Goal: Task Accomplishment & Management: Complete application form

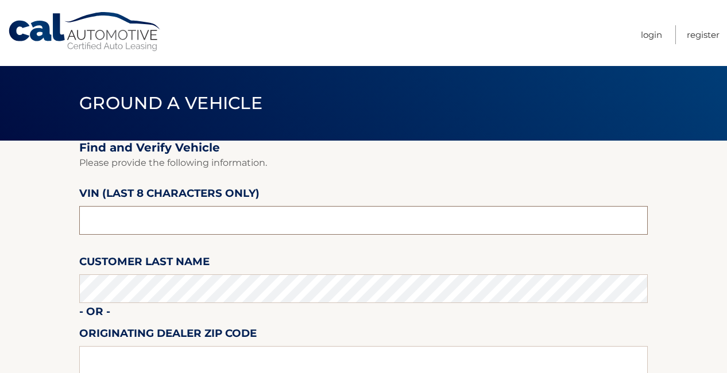
click at [174, 222] on input "text" at bounding box center [363, 220] width 569 height 29
type input "N8598149"
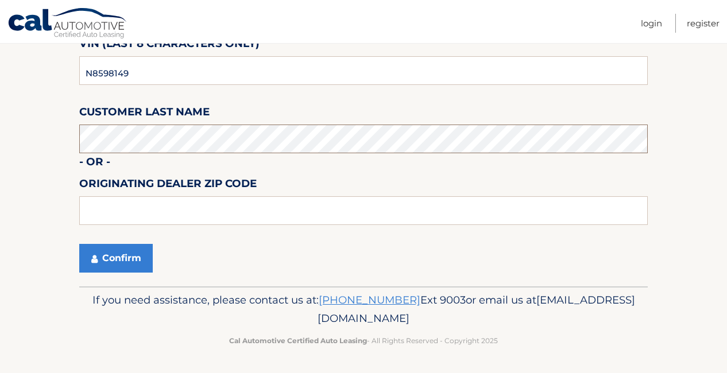
scroll to position [151, 0]
click at [132, 256] on button "Confirm" at bounding box center [116, 258] width 74 height 29
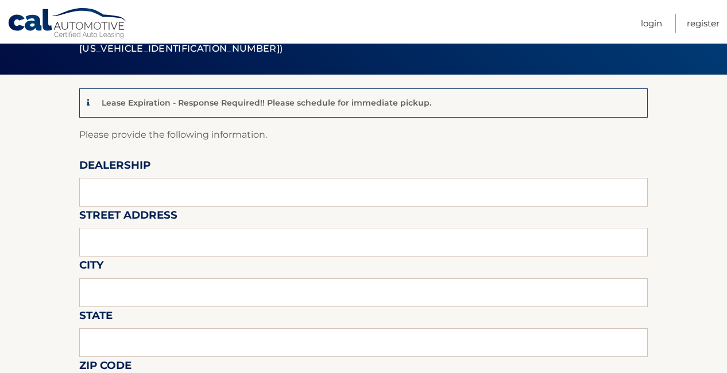
scroll to position [76, 0]
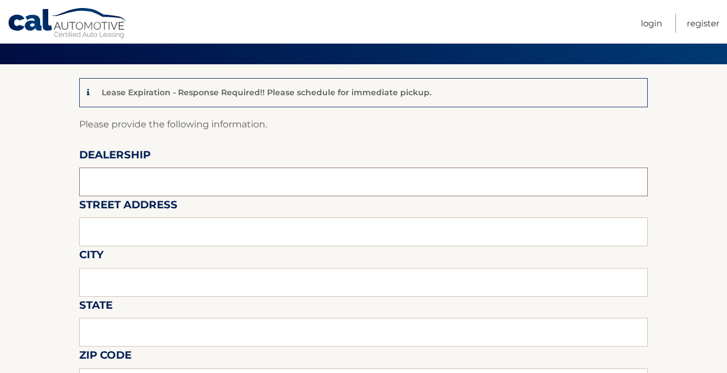
click at [146, 188] on input "text" at bounding box center [363, 182] width 569 height 29
type input "MIAMI LAKES AUTOMALL"
type input "16600 NW 57th ave"
type input "MIAMI LAKES"
type input "FL"
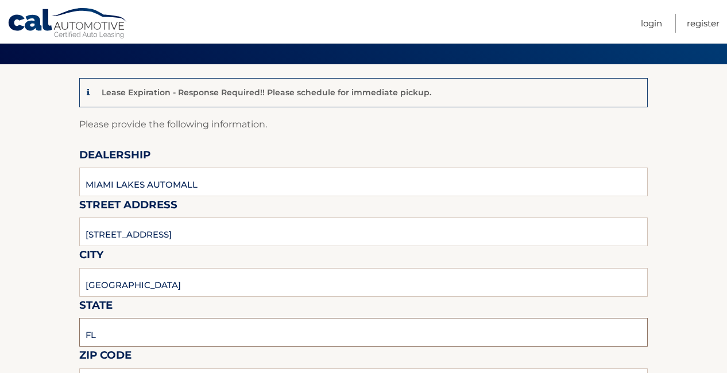
type input "33014"
type input "MIAMI LAKES AUTOMALL"
type input "3054554922"
type input "FABIO.MOREIRA@MIAMILAKESAUTOMALL.COM"
type input "FABIO MOREIRA"
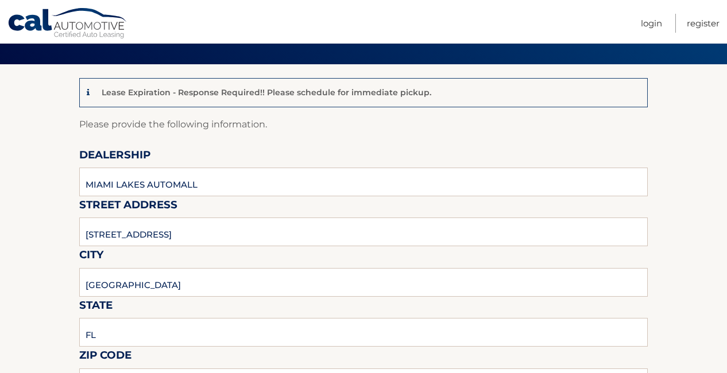
type input "3054554922"
type input "FABIO.MOREIRA@MIAMILAKESAUTOMALL.COM"
type input "LILIANA MARTINEZ"
type input "LILIANA.MARTINZ@MIAMILAKESAUTOMALL.COM"
type input "KEYS @ CHEVROLET SHOWROOM FABIO"
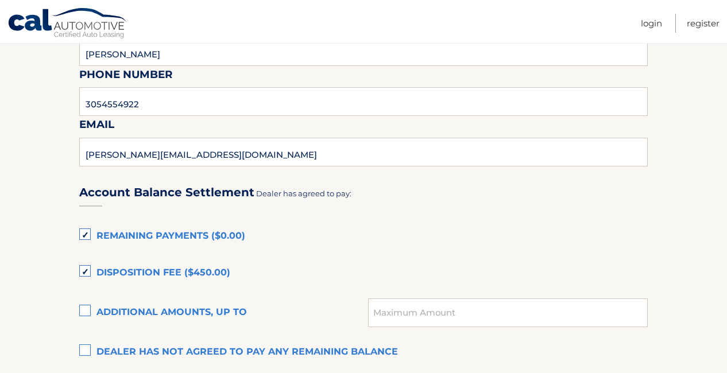
scroll to position [689, 0]
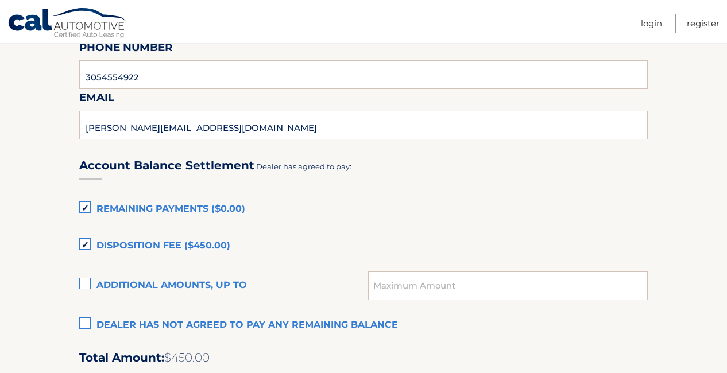
click at [87, 245] on label "Disposition Fee ($450.00)" at bounding box center [363, 246] width 569 height 23
click at [0, 0] on input "Disposition Fee ($450.00)" at bounding box center [0, 0] width 0 height 0
click at [84, 212] on label "Remaining Payments ($0.00)" at bounding box center [363, 209] width 569 height 23
click at [0, 0] on input "Remaining Payments ($0.00)" at bounding box center [0, 0] width 0 height 0
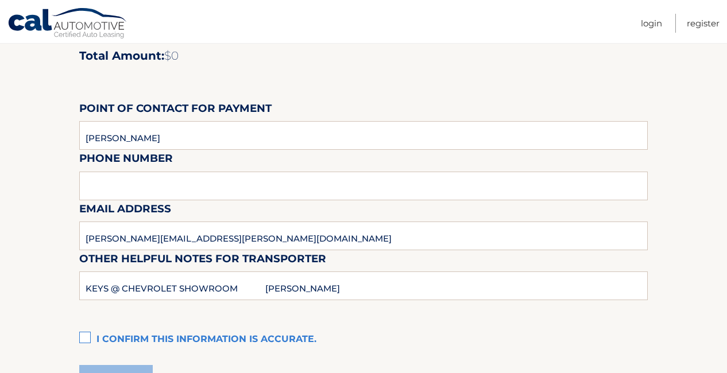
scroll to position [996, 0]
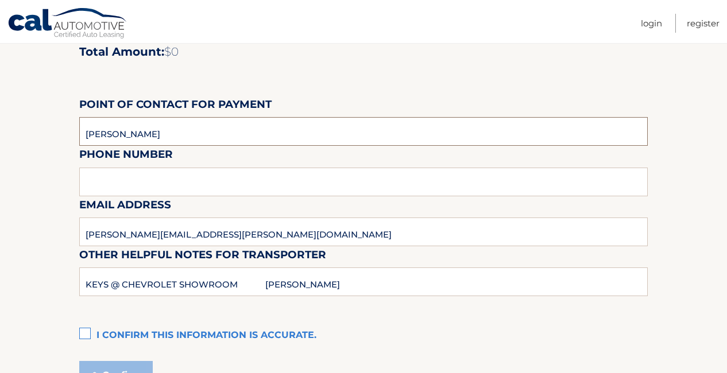
click at [195, 128] on input "LILIANA MARTINEZ" at bounding box center [363, 131] width 569 height 29
type input "L"
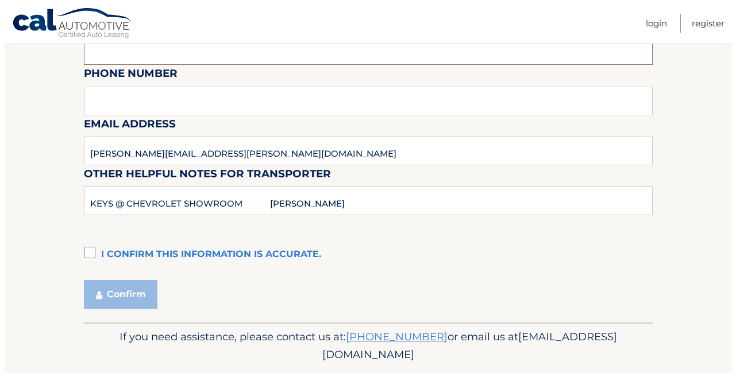
scroll to position [1110, 0]
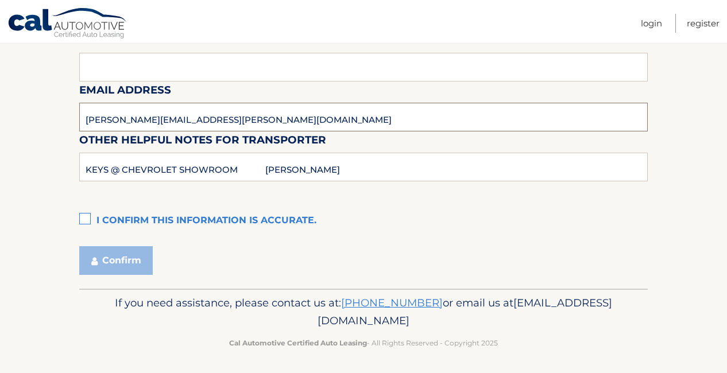
click at [337, 109] on input "LILIANA.MARTINZ@MIAMILAKESAUTOMALL.COM" at bounding box center [363, 117] width 569 height 29
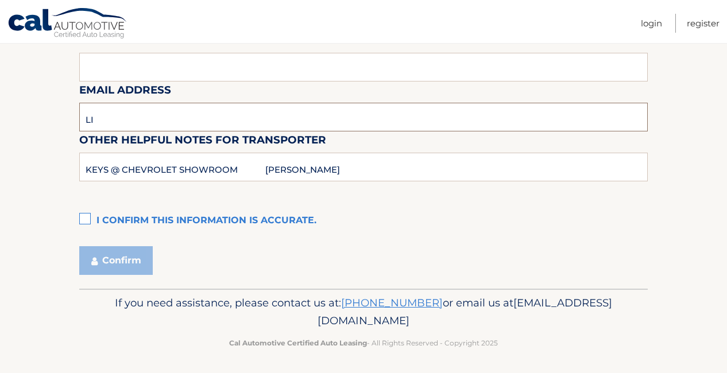
type input "L"
click at [84, 214] on label "I confirm this information is accurate." at bounding box center [363, 221] width 569 height 23
click at [0, 0] on input "I confirm this information is accurate." at bounding box center [0, 0] width 0 height 0
click at [118, 258] on button "Confirm" at bounding box center [116, 260] width 74 height 29
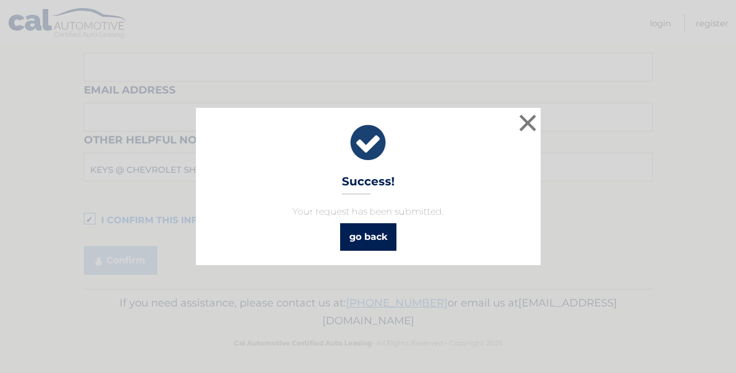
click at [372, 234] on link "go back" at bounding box center [368, 237] width 56 height 28
